Goal: Information Seeking & Learning: Learn about a topic

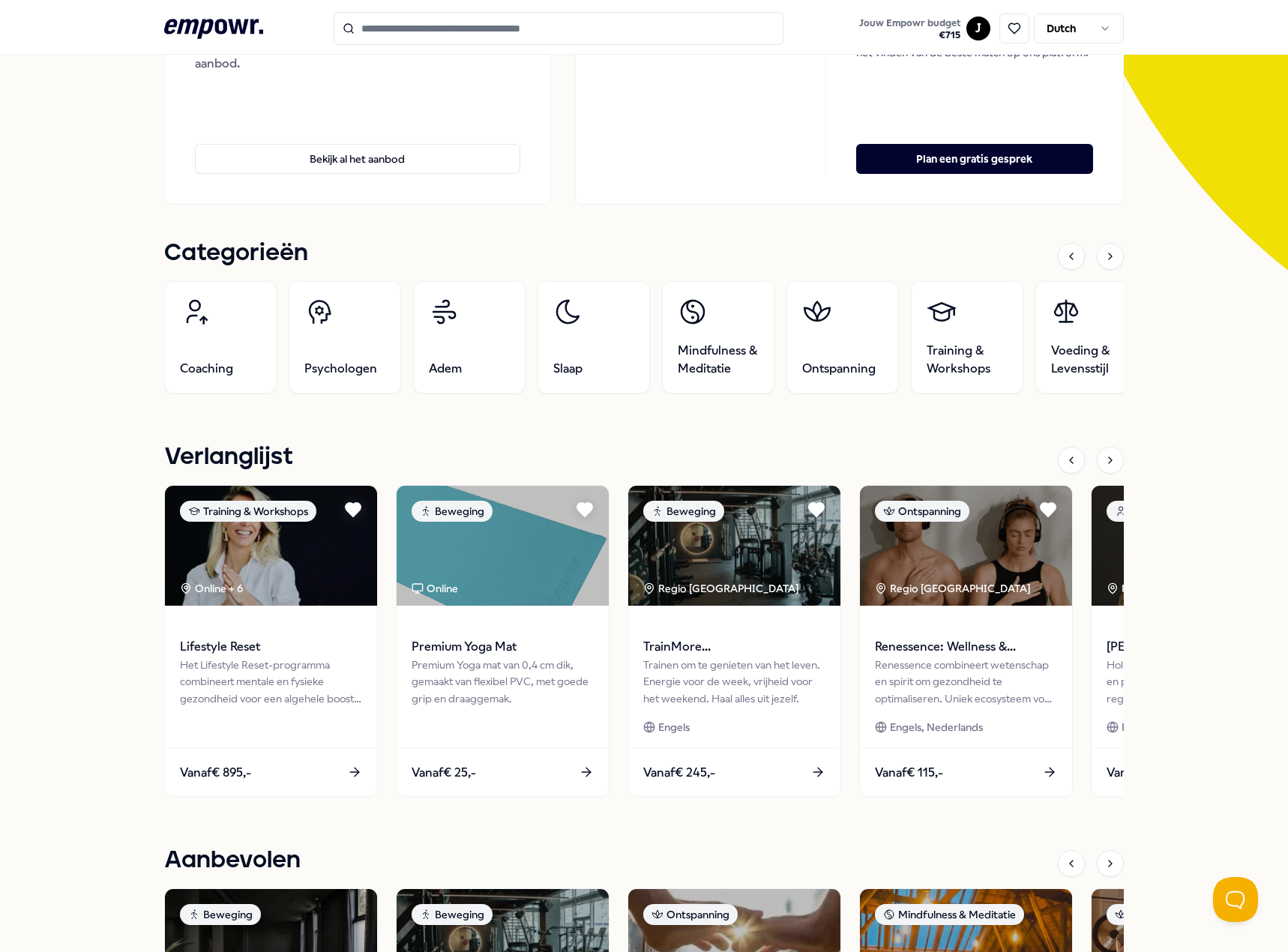
scroll to position [524, 0]
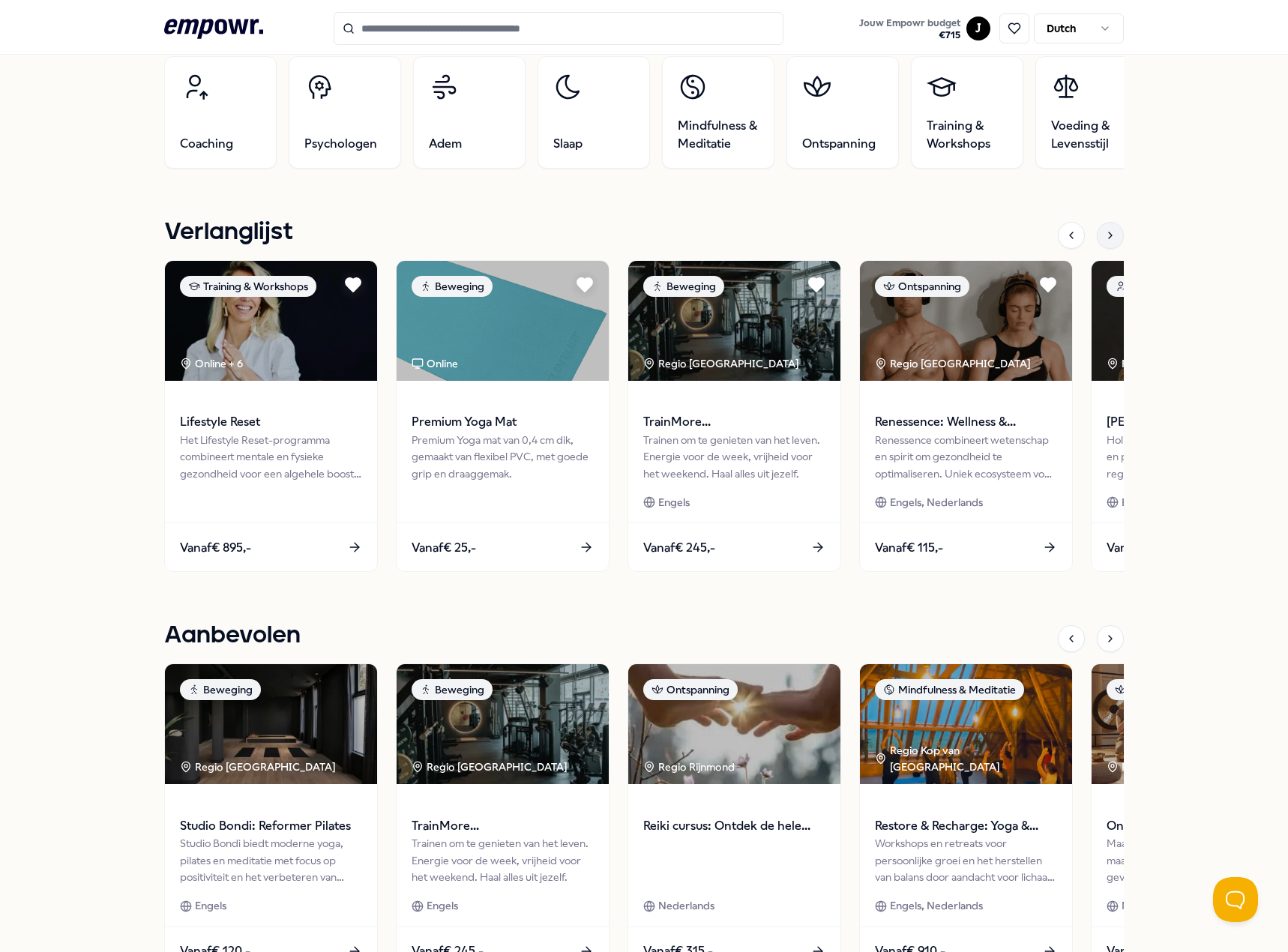
click at [1111, 233] on div at bounding box center [1110, 235] width 27 height 27
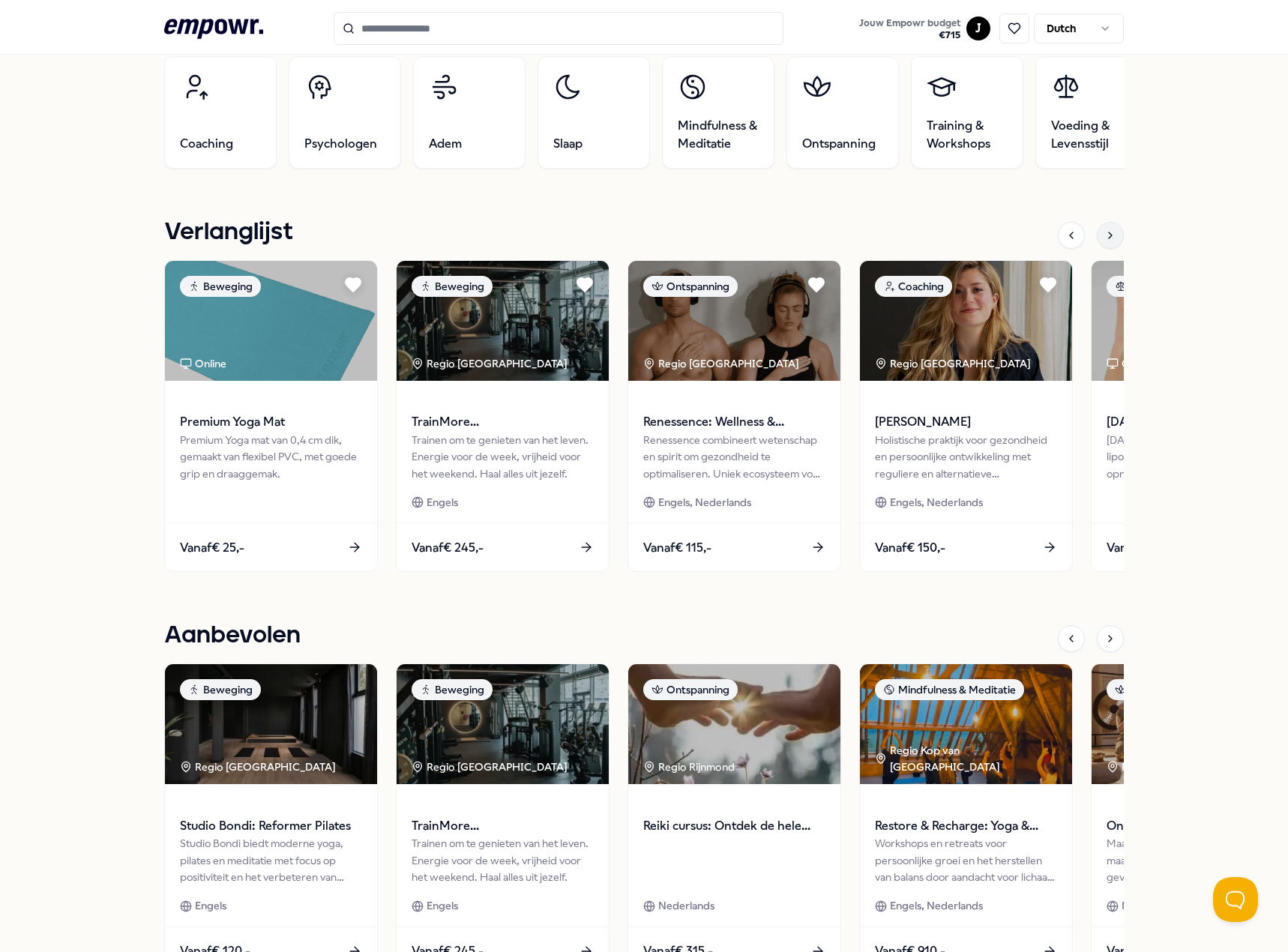
click at [1109, 237] on icon at bounding box center [1109, 234] width 12 height 12
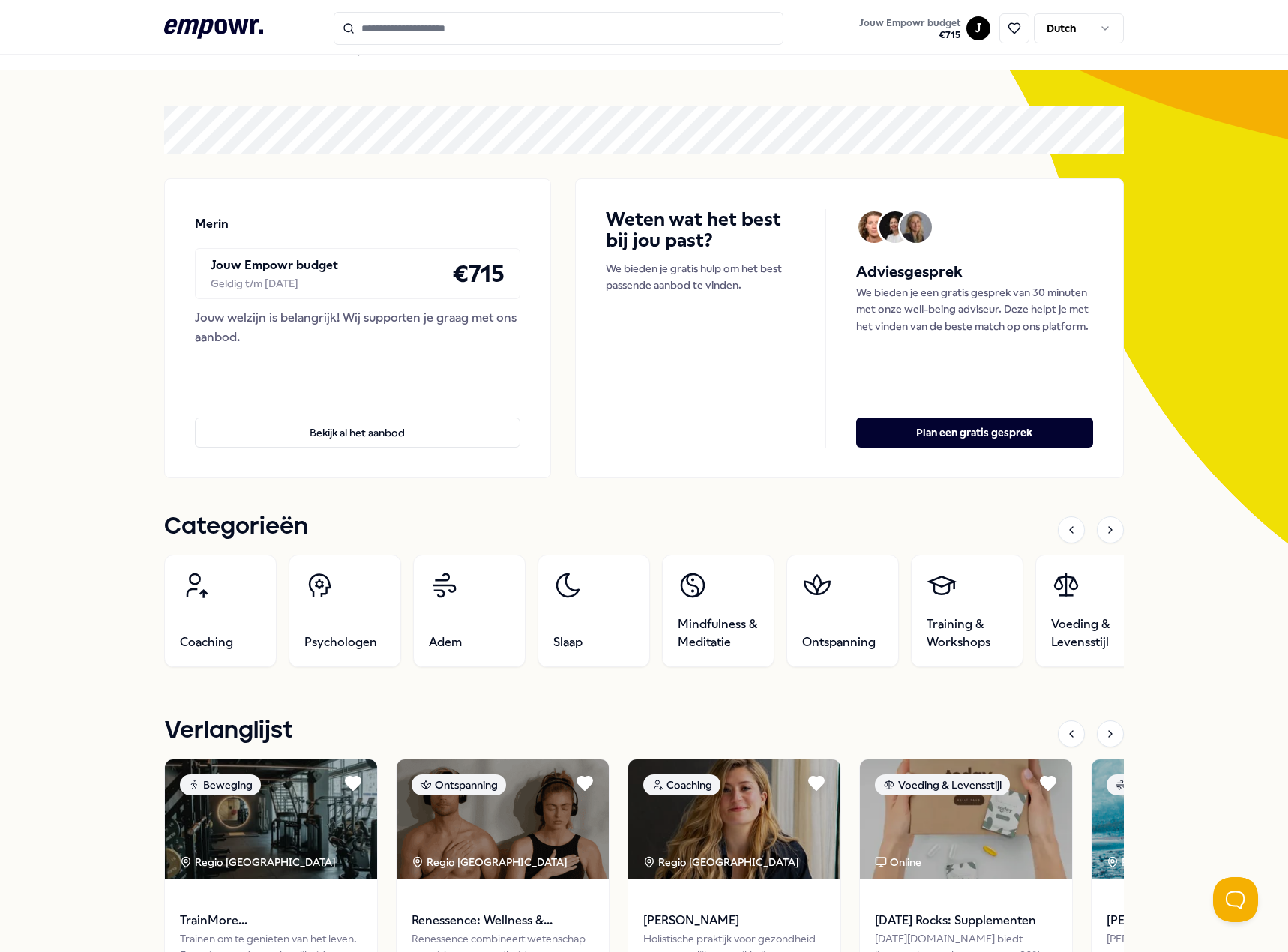
scroll to position [0, 0]
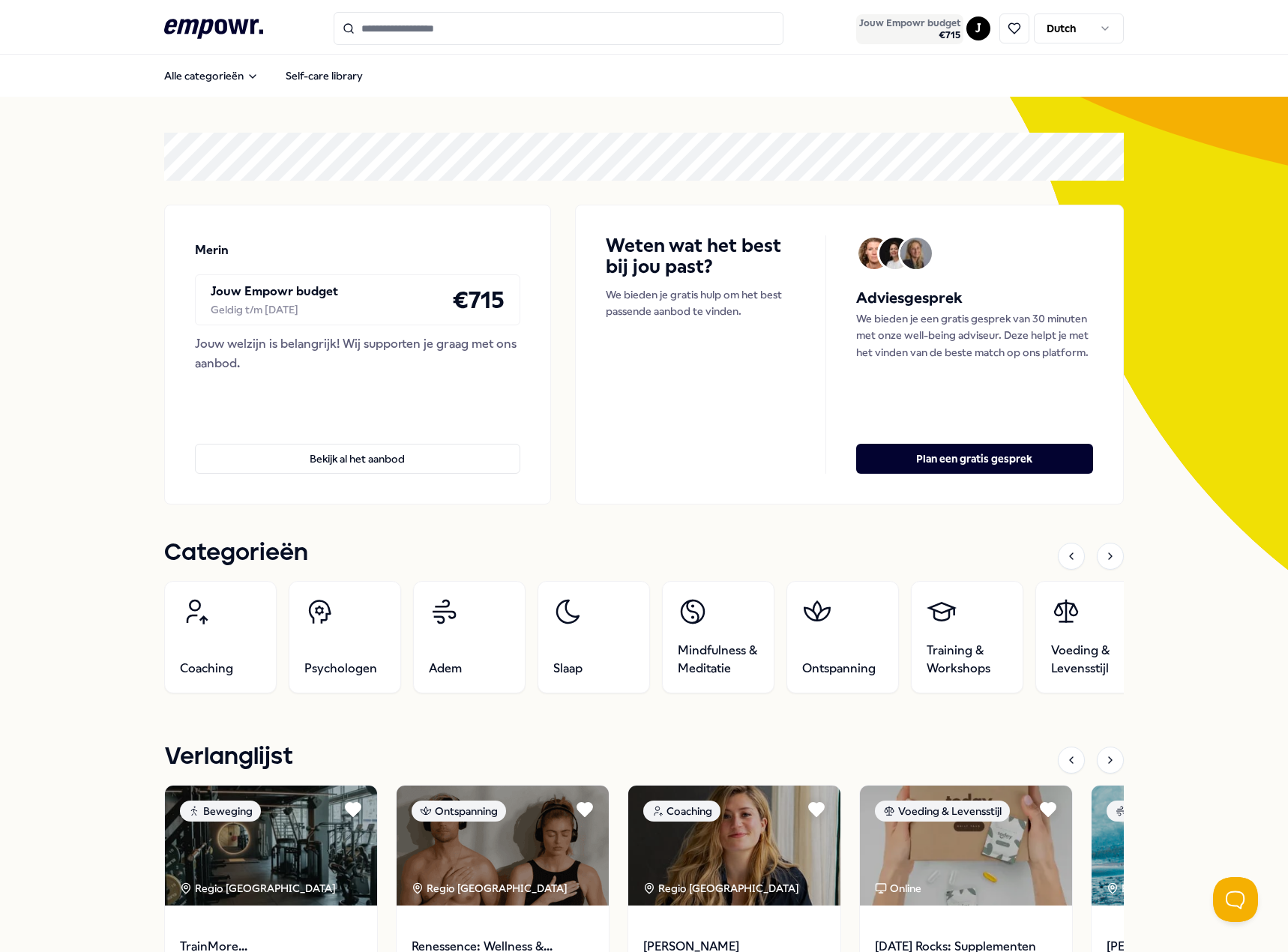
click at [912, 32] on span "€ 715" at bounding box center [909, 35] width 101 height 12
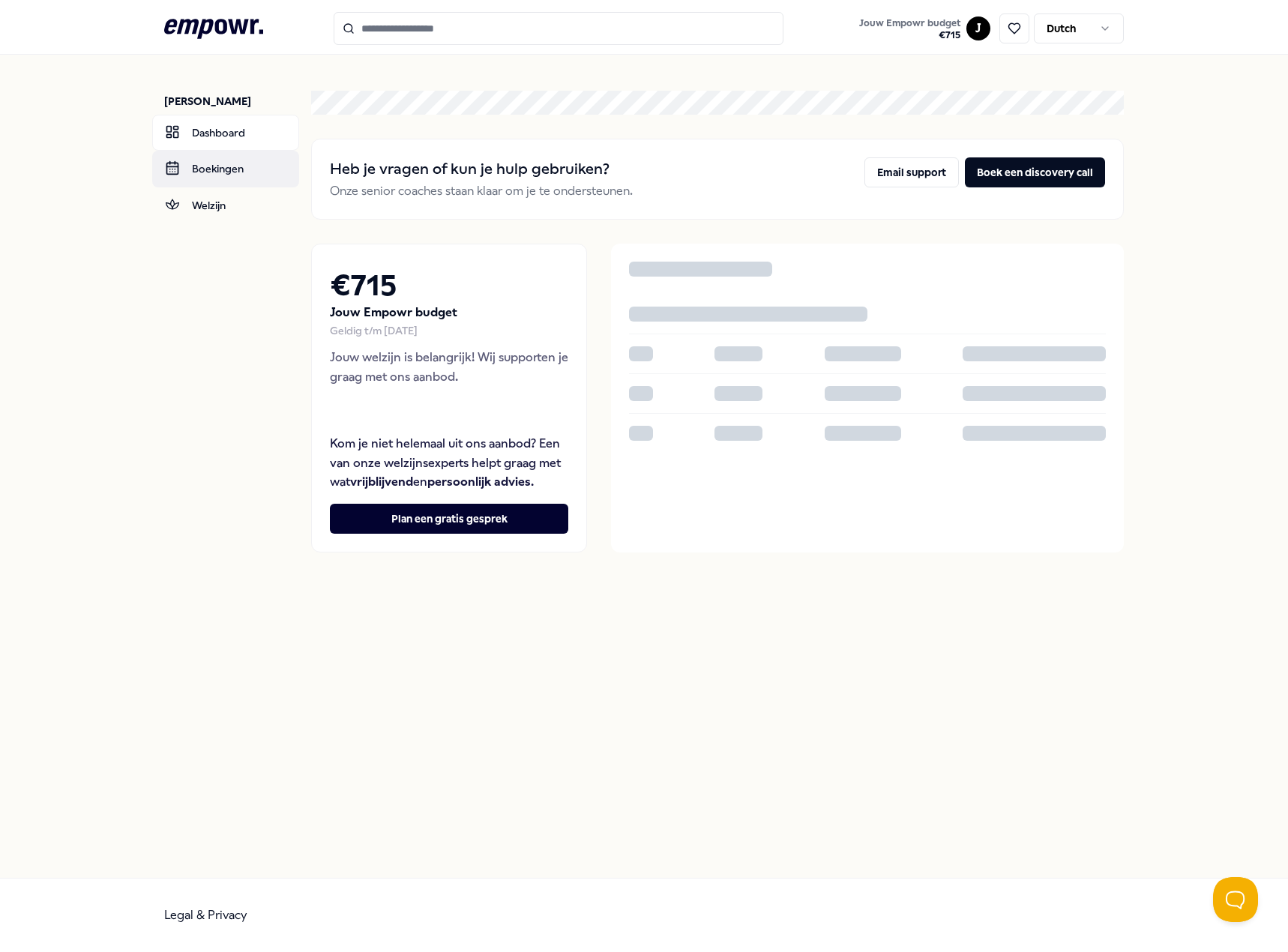
click at [234, 171] on link "Boekingen" at bounding box center [225, 168] width 147 height 36
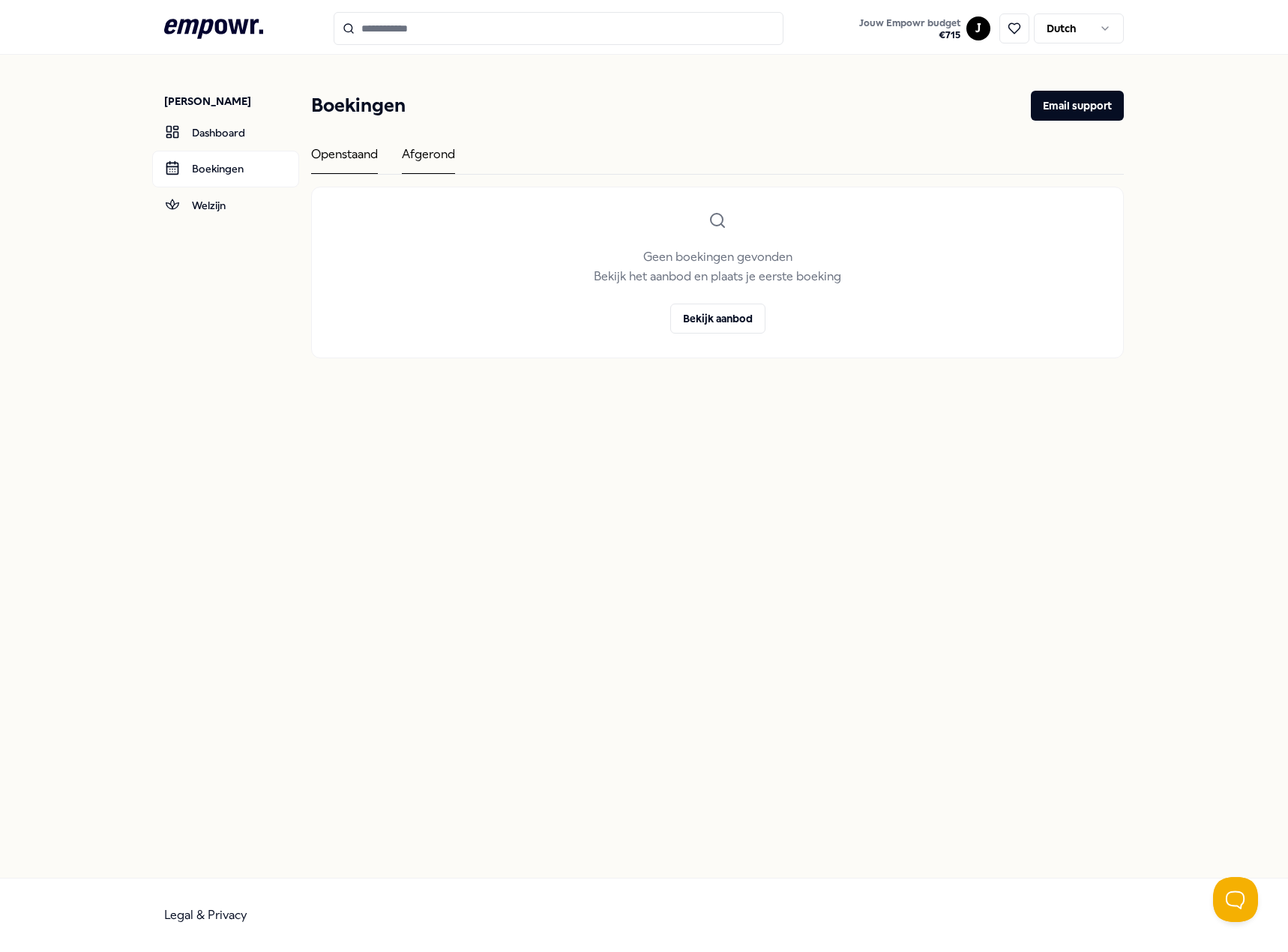
click at [431, 150] on div "Afgerond" at bounding box center [428, 160] width 53 height 29
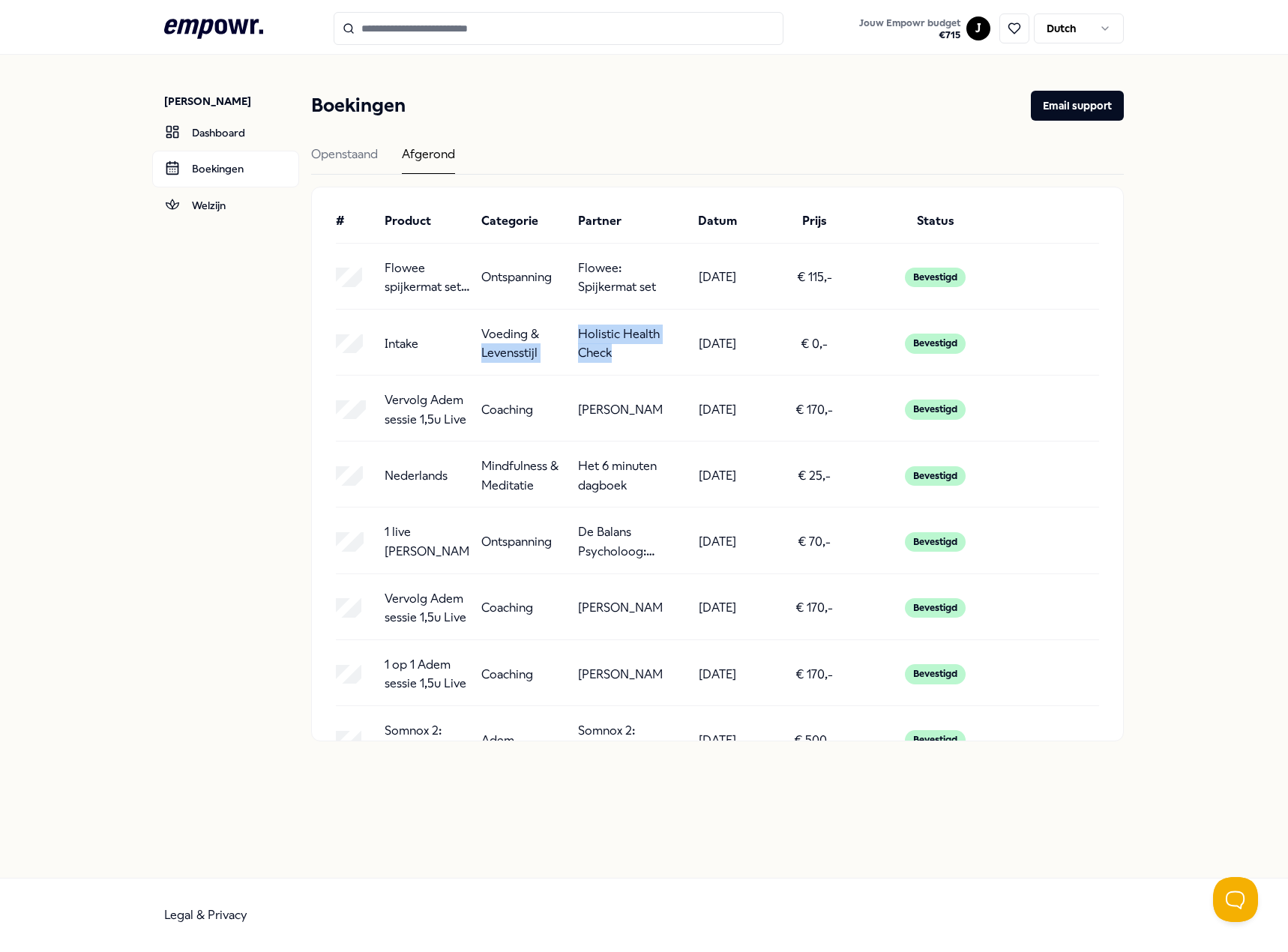
drag, startPoint x: 625, startPoint y: 353, endPoint x: 607, endPoint y: 333, distance: 26.9
click at [563, 333] on div "Intake Voeding & Levensstijl Holistic Health Check [DATE] € 0,- Bevestigd" at bounding box center [717, 344] width 763 height 38
click at [643, 359] on p "Holistic Health Check" at bounding box center [620, 344] width 85 height 38
drag, startPoint x: 632, startPoint y: 361, endPoint x: 574, endPoint y: 327, distance: 67.2
click at [574, 327] on div "Intake Voeding & Levensstijl Holistic Health Check [DATE] € 0,- Bevestigd" at bounding box center [717, 344] width 763 height 38
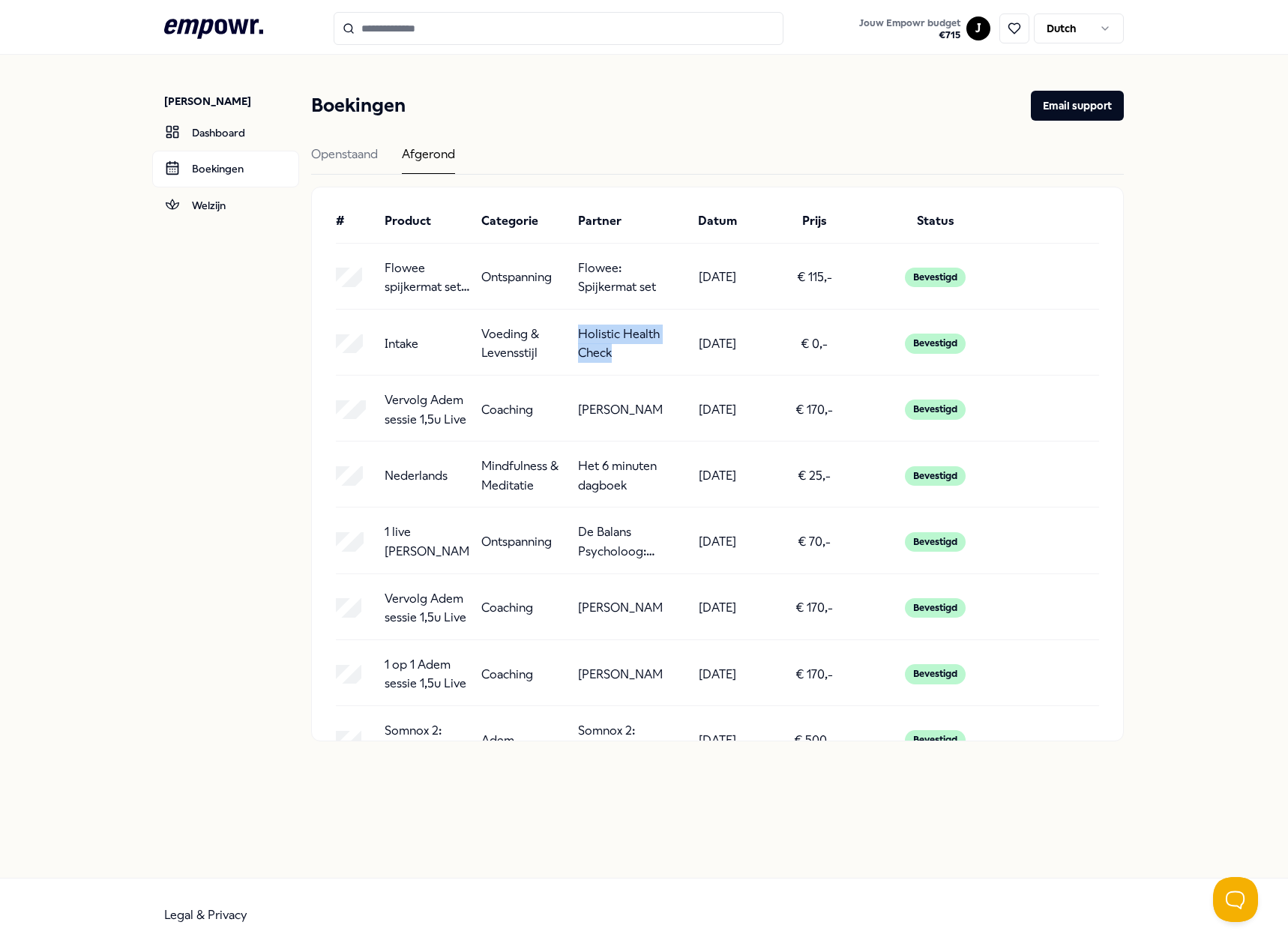
copy p "Holistic Health Check"
click at [427, 32] on input "Search for products, categories or subcategories" at bounding box center [558, 28] width 450 height 33
paste input "**********"
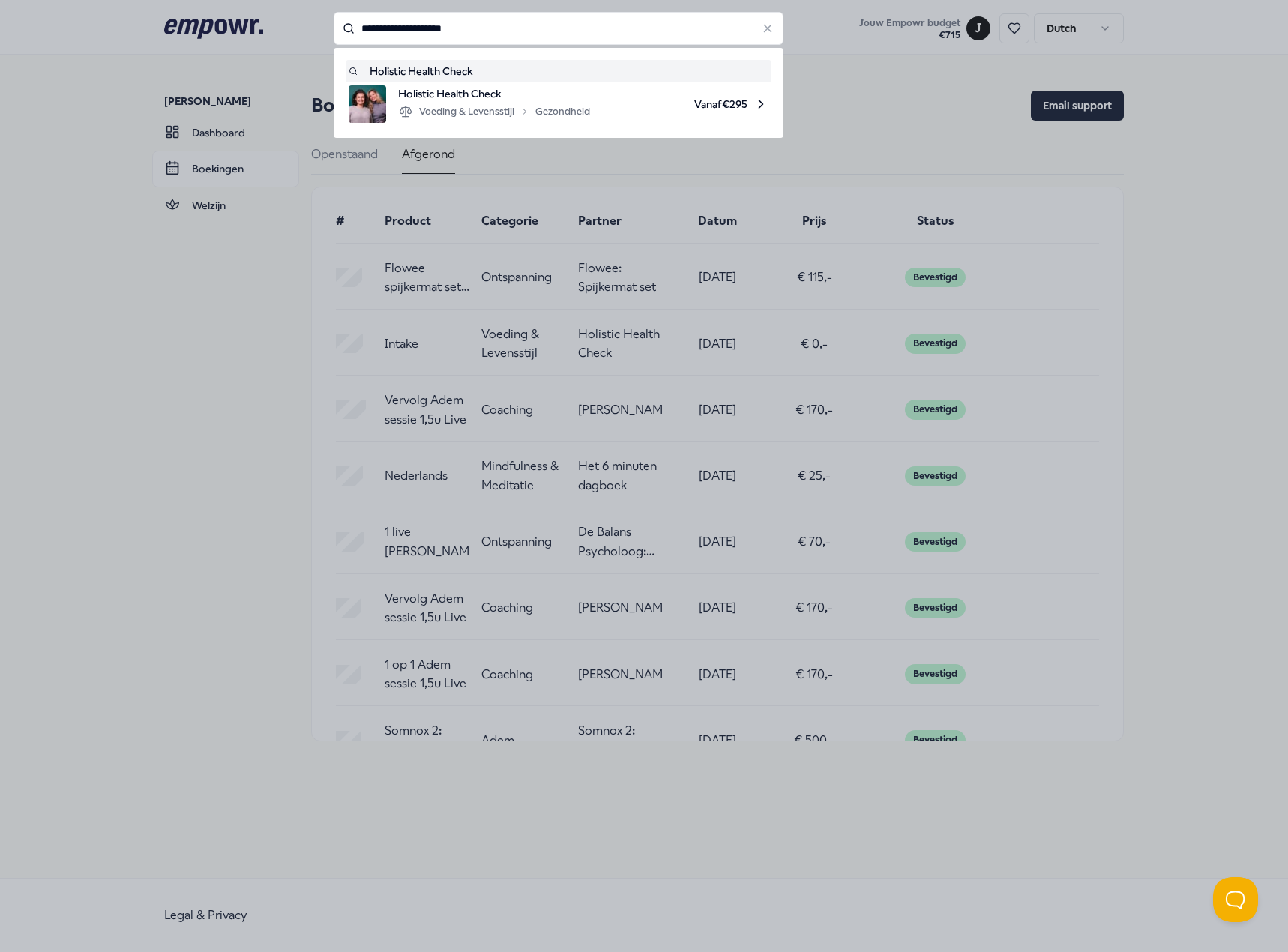
type input "**********"
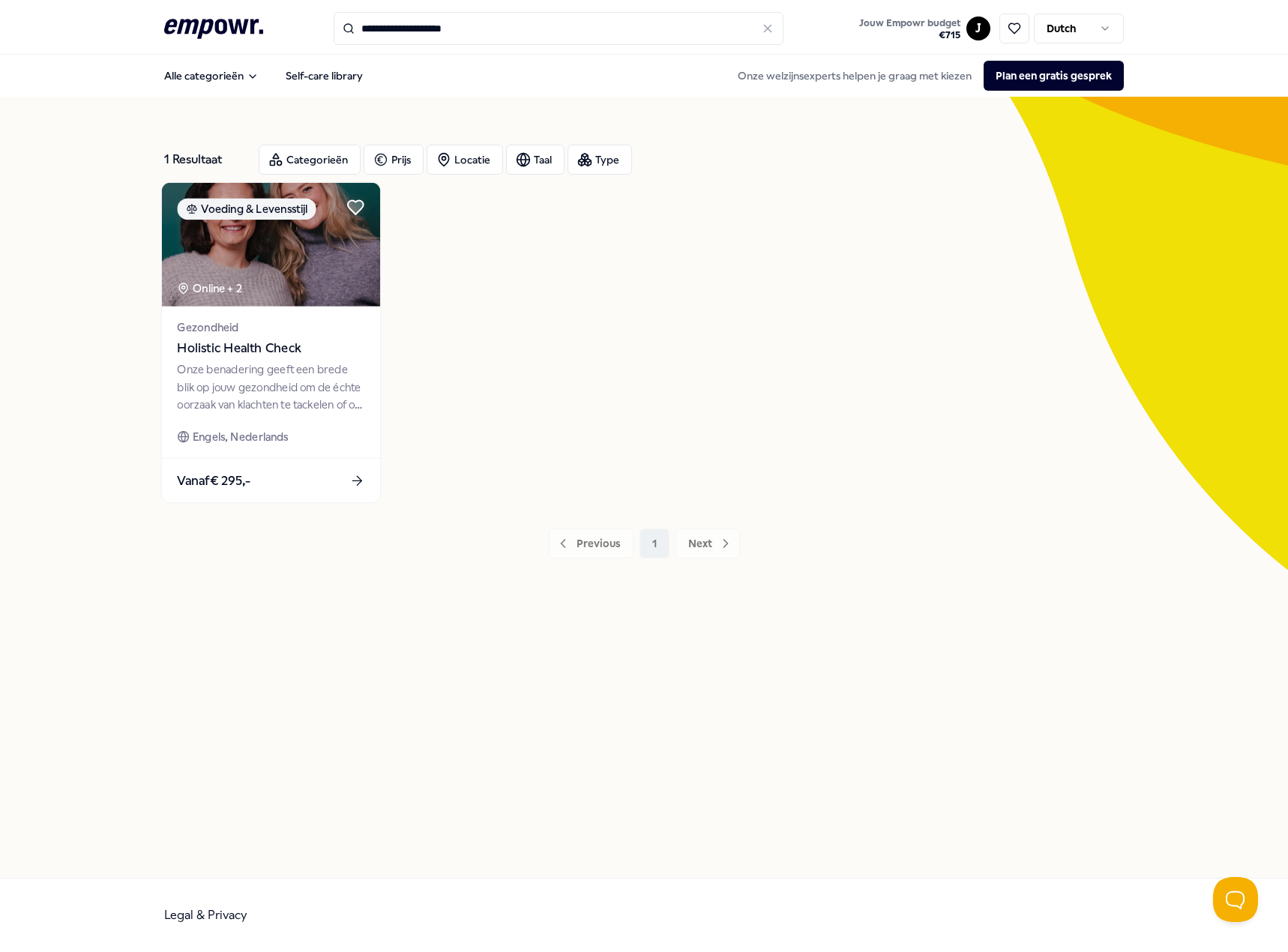
click at [305, 361] on div "Onze benadering geeft een brede blik op jouw gezondheid om de échte oorzaak van…" at bounding box center [270, 387] width 187 height 52
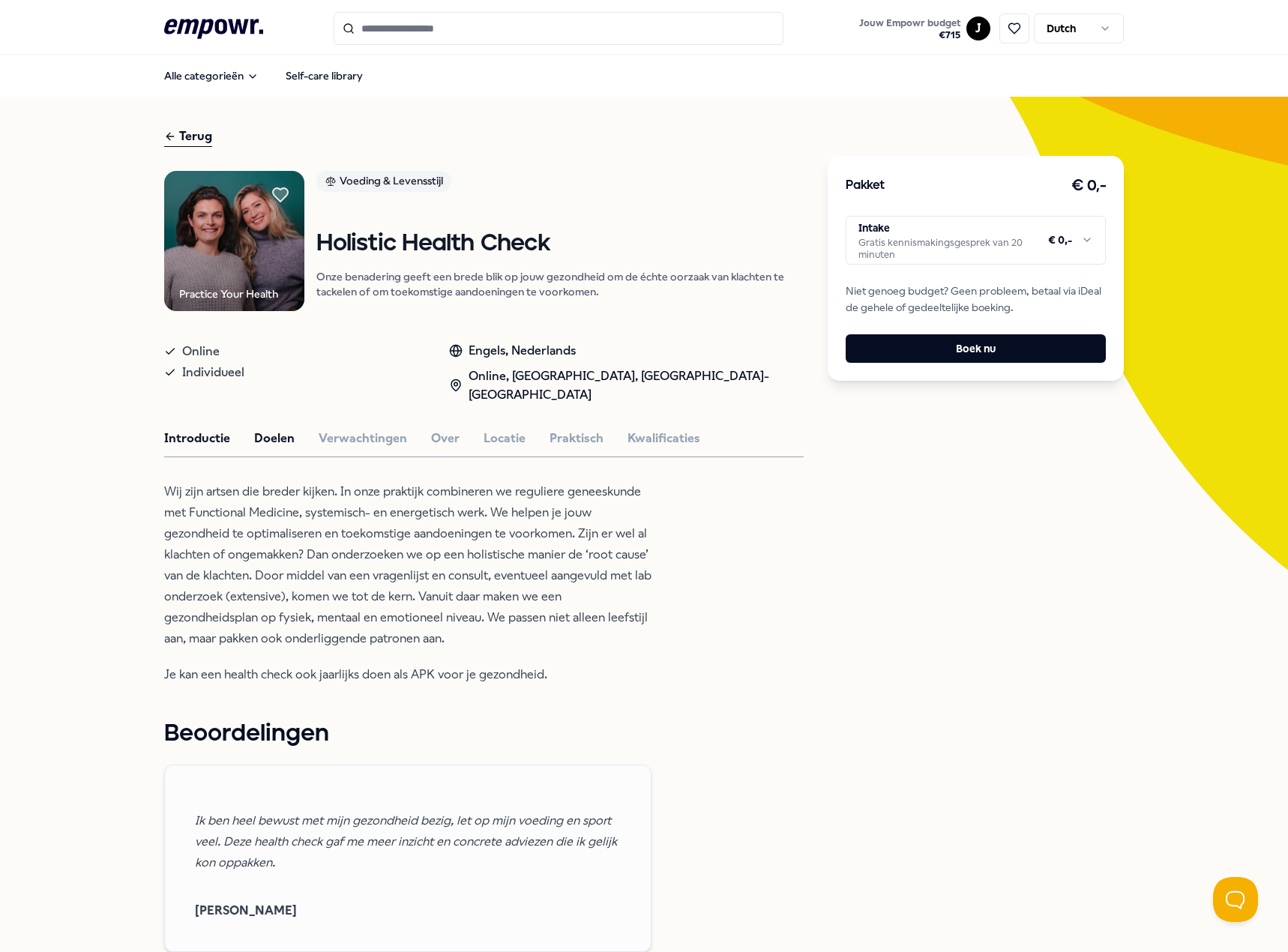
click at [258, 435] on button "Doelen" at bounding box center [275, 438] width 40 height 19
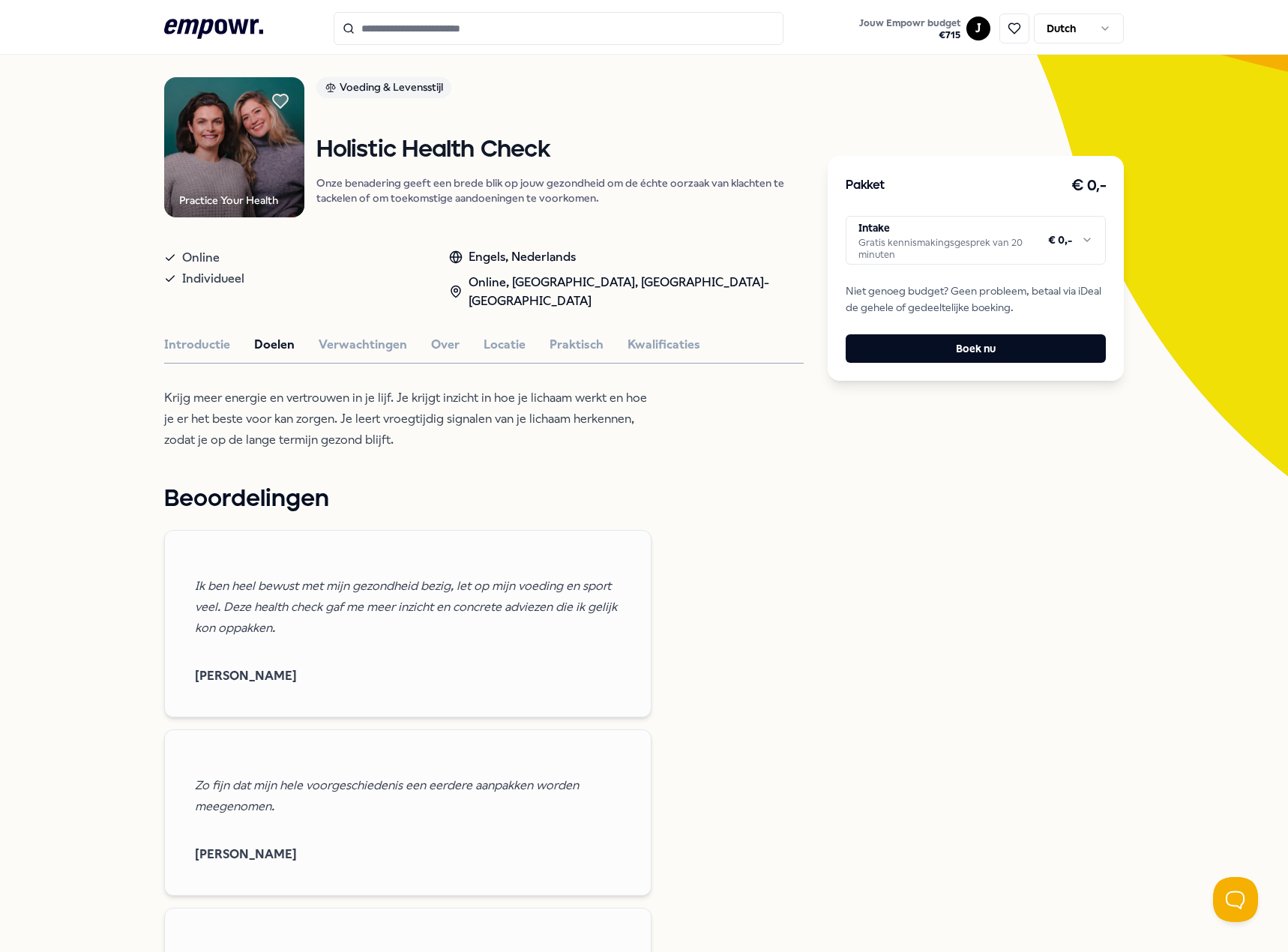
scroll to position [75, 0]
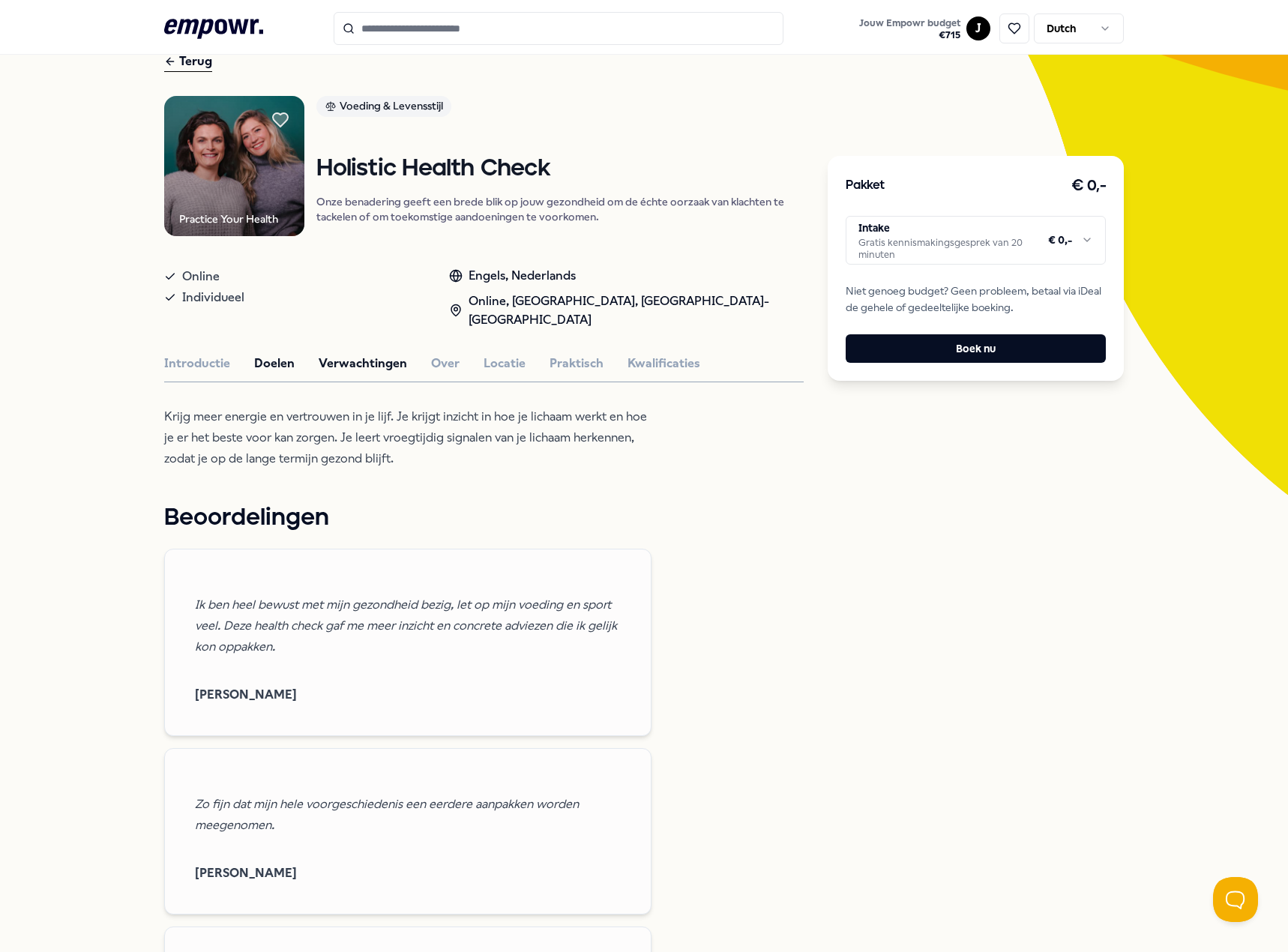
click at [325, 364] on button "Verwachtingen" at bounding box center [362, 363] width 88 height 19
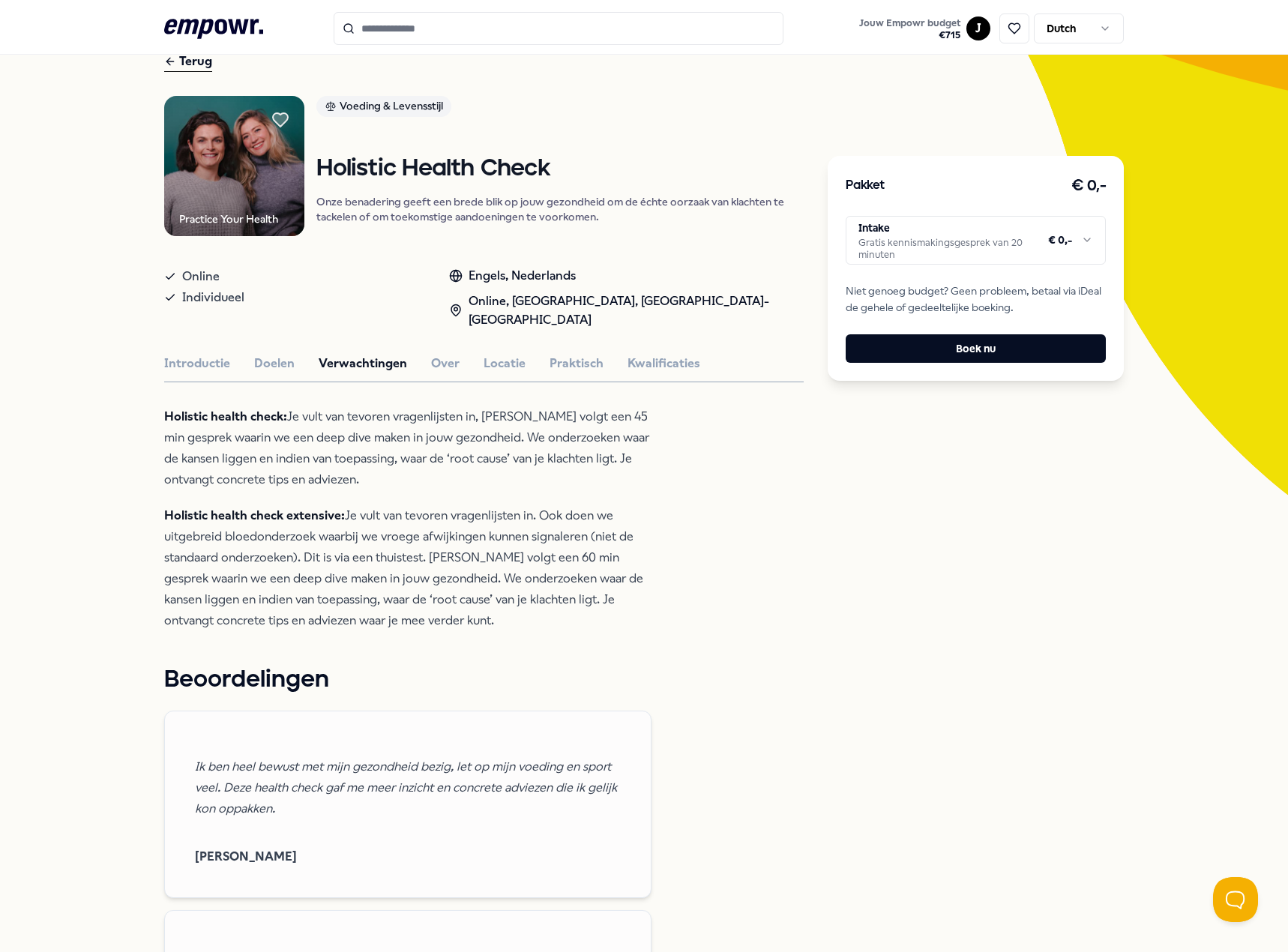
click at [979, 237] on html ".empowr-logo_svg__cls-1{fill:#03032f} Jouw Empowr budget € 715 J Dutch Alle cat…" at bounding box center [644, 476] width 1288 height 952
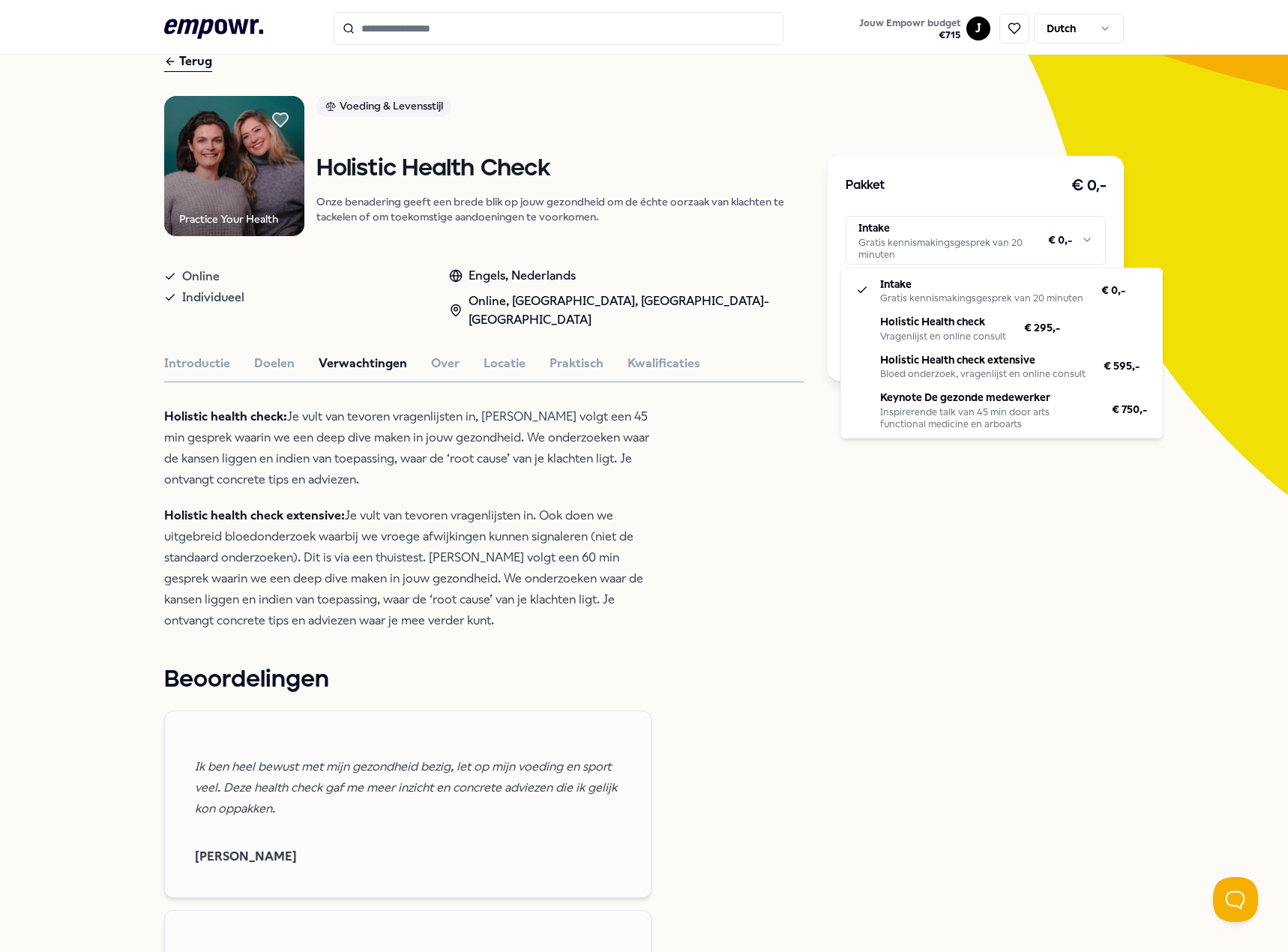
click at [948, 250] on html ".empowr-logo_svg__cls-1{fill:#03032f} Jouw Empowr budget € 715 J Dutch Alle cat…" at bounding box center [644, 476] width 1288 height 952
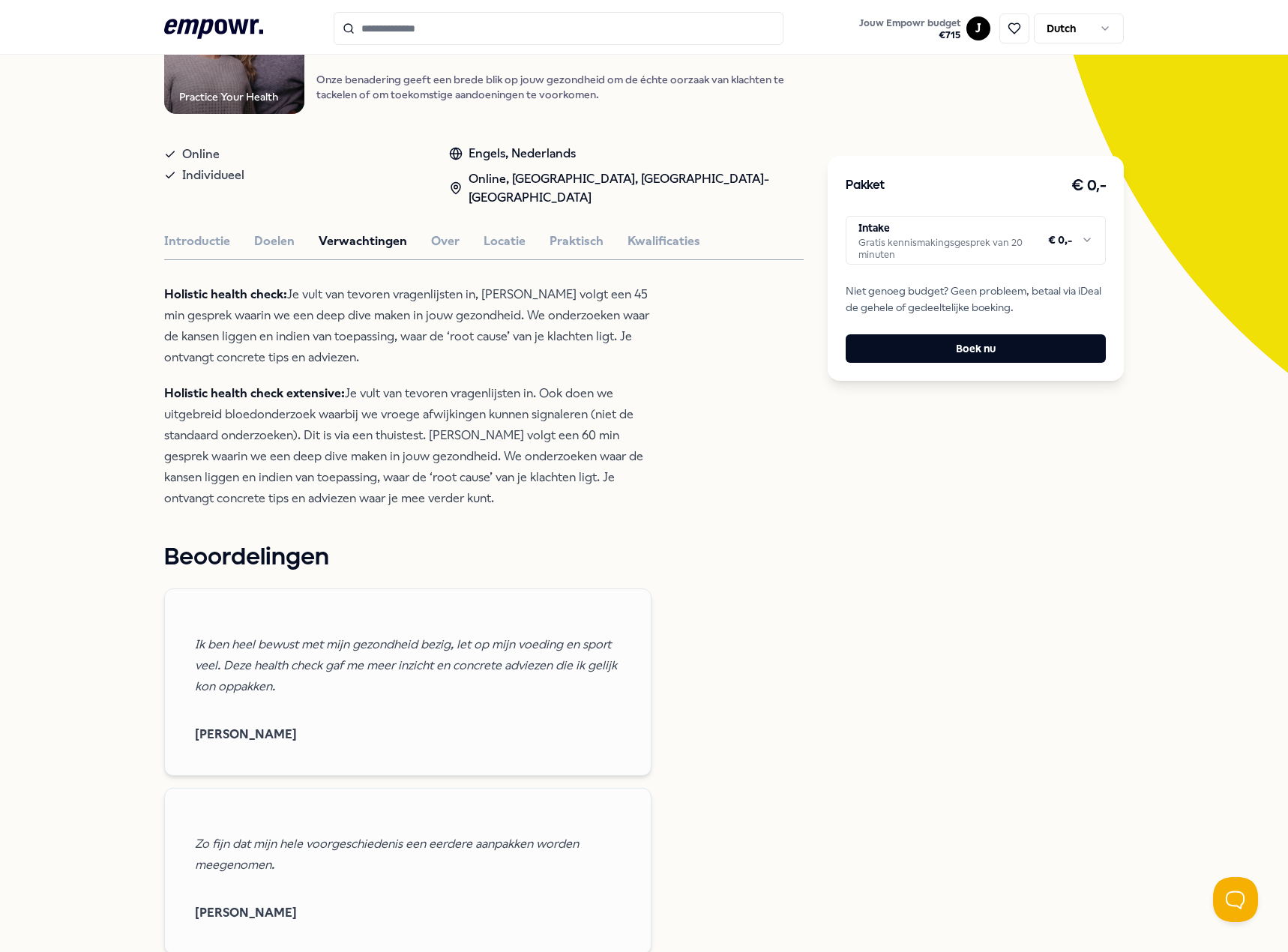
scroll to position [0, 0]
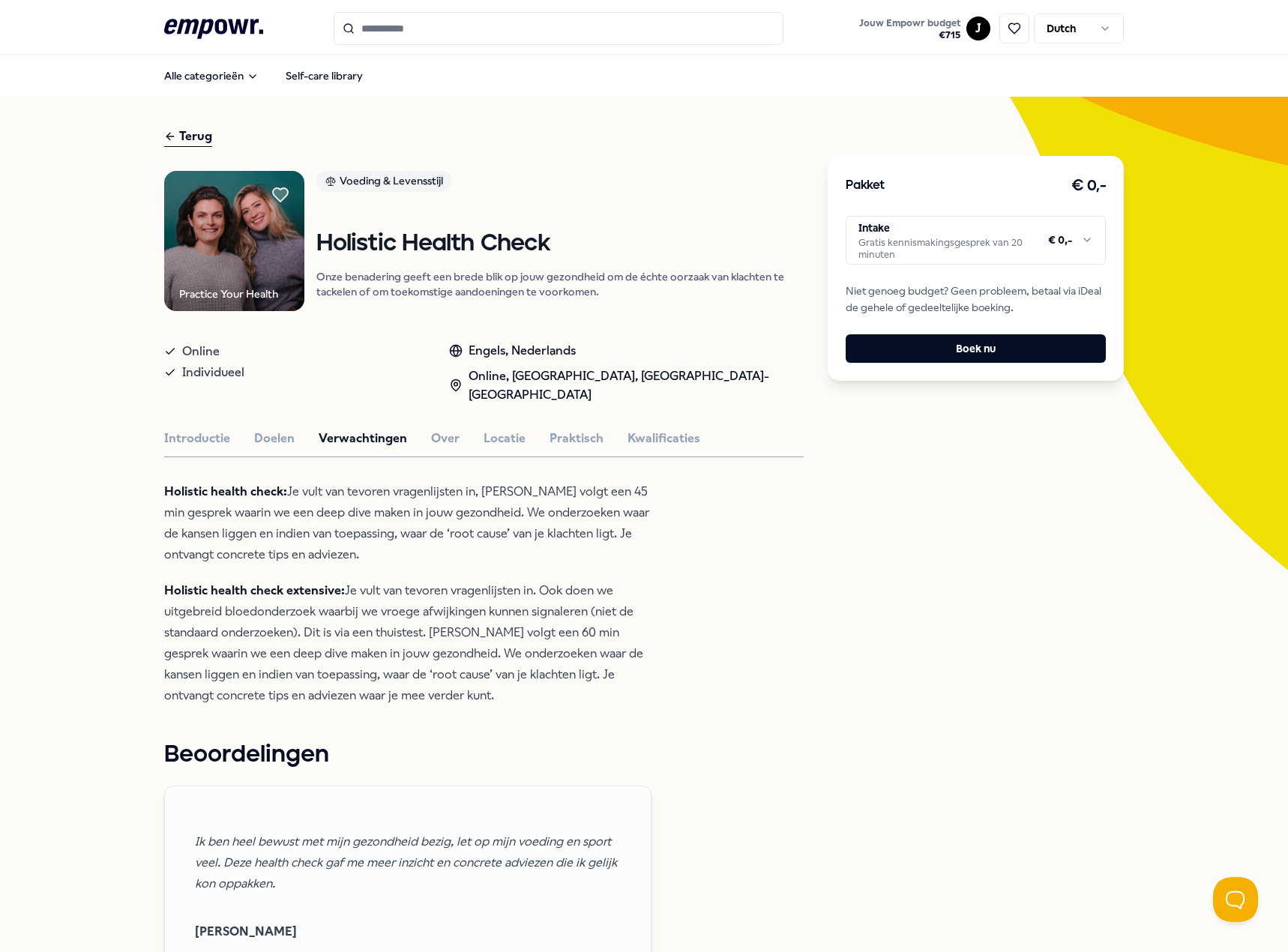
click at [426, 23] on input "Search for products, categories or subcategories" at bounding box center [558, 28] width 450 height 33
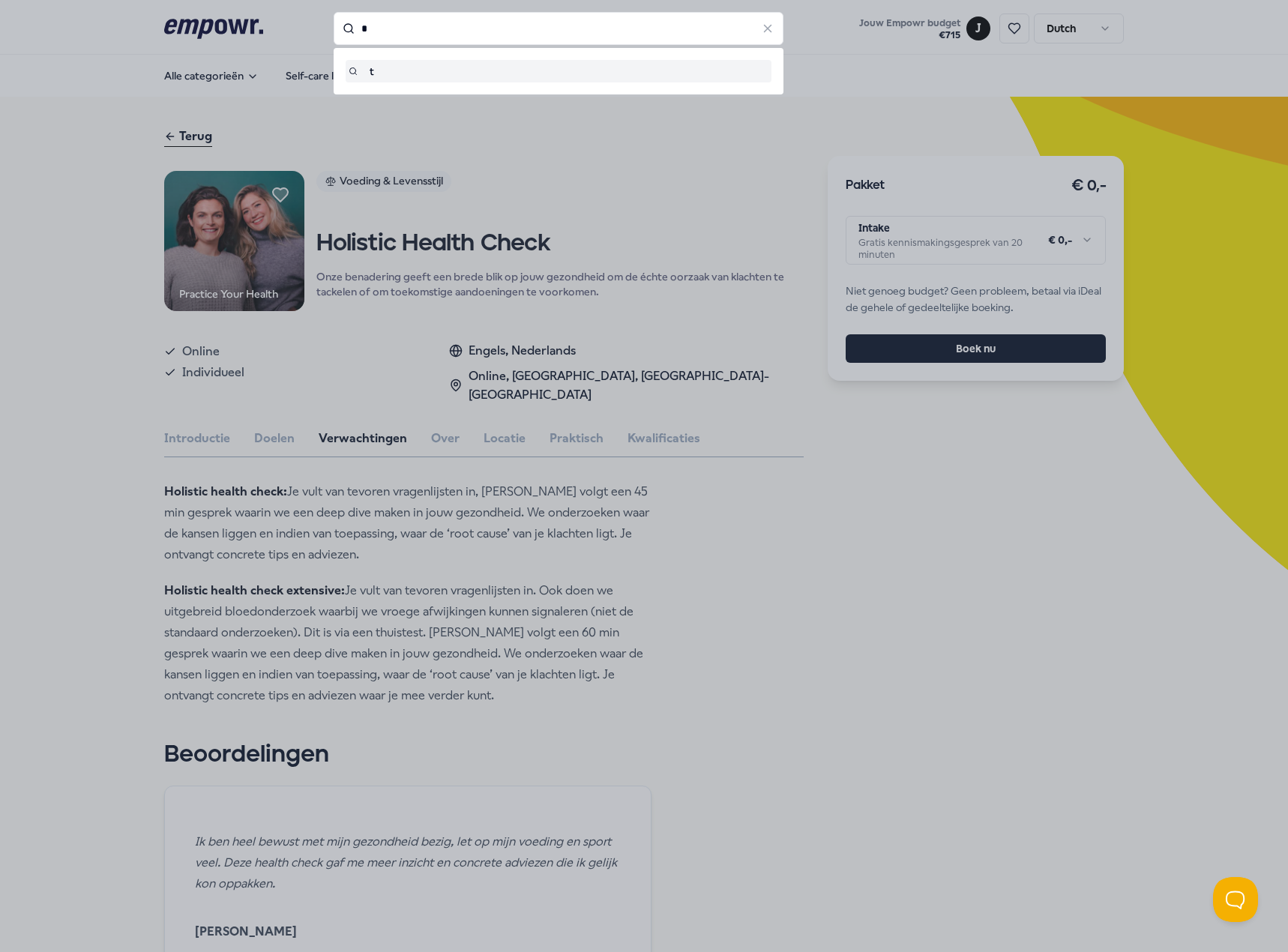
type input "*"
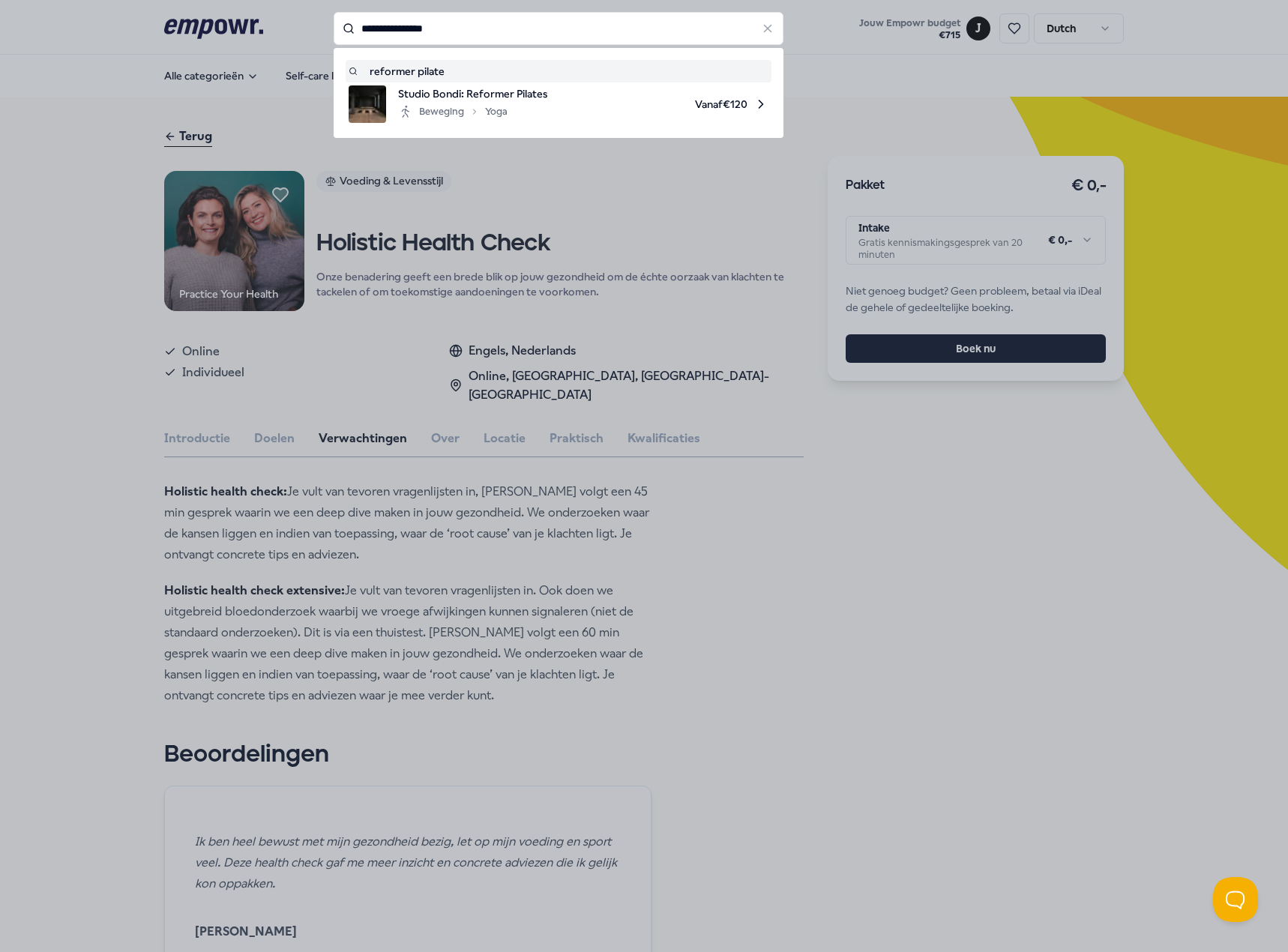
type input "**********"
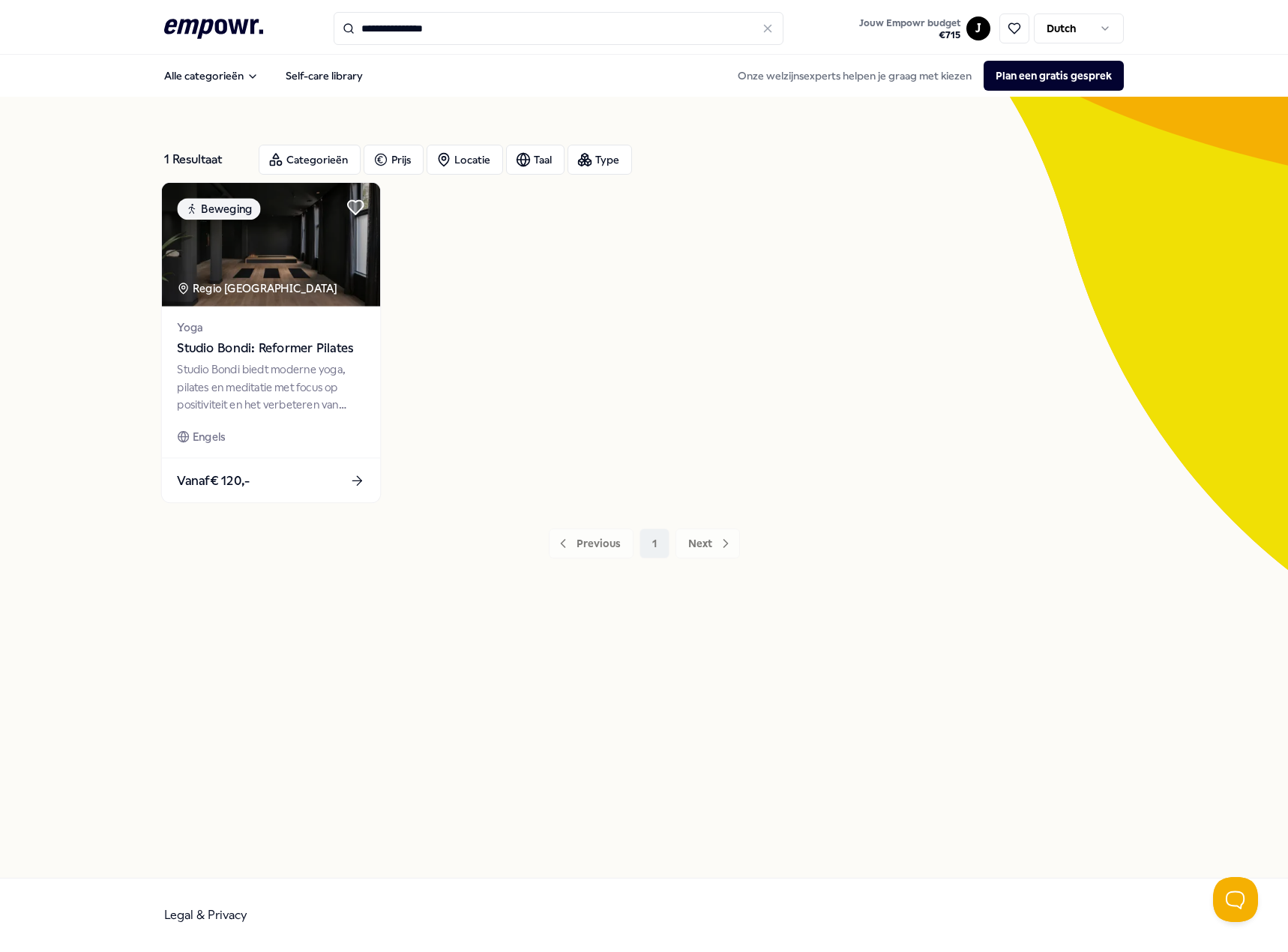
click at [347, 428] on div "Engels" at bounding box center [270, 436] width 187 height 17
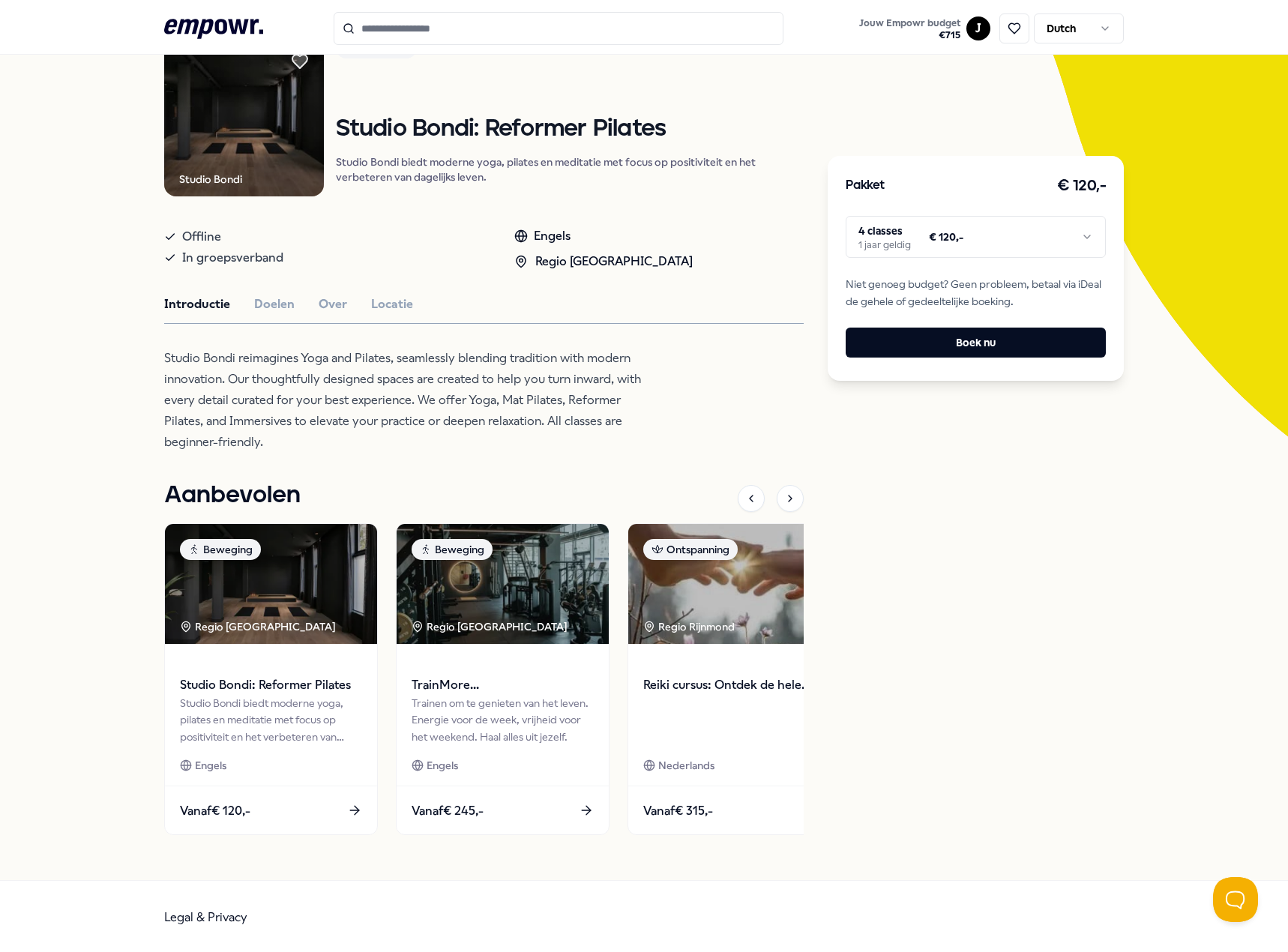
scroll to position [136, 0]
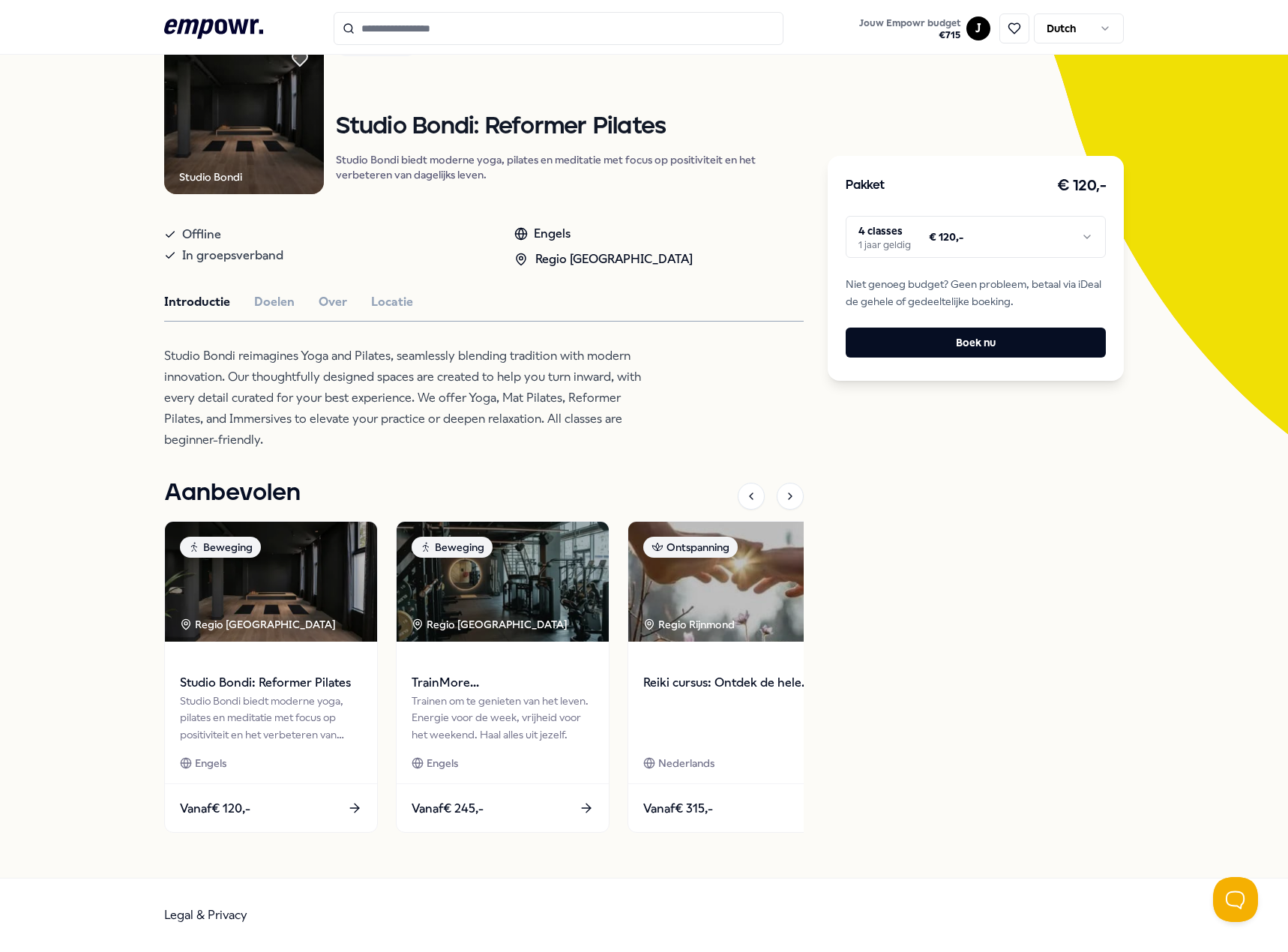
type input "**********"
